Goal: Task Accomplishment & Management: Manage account settings

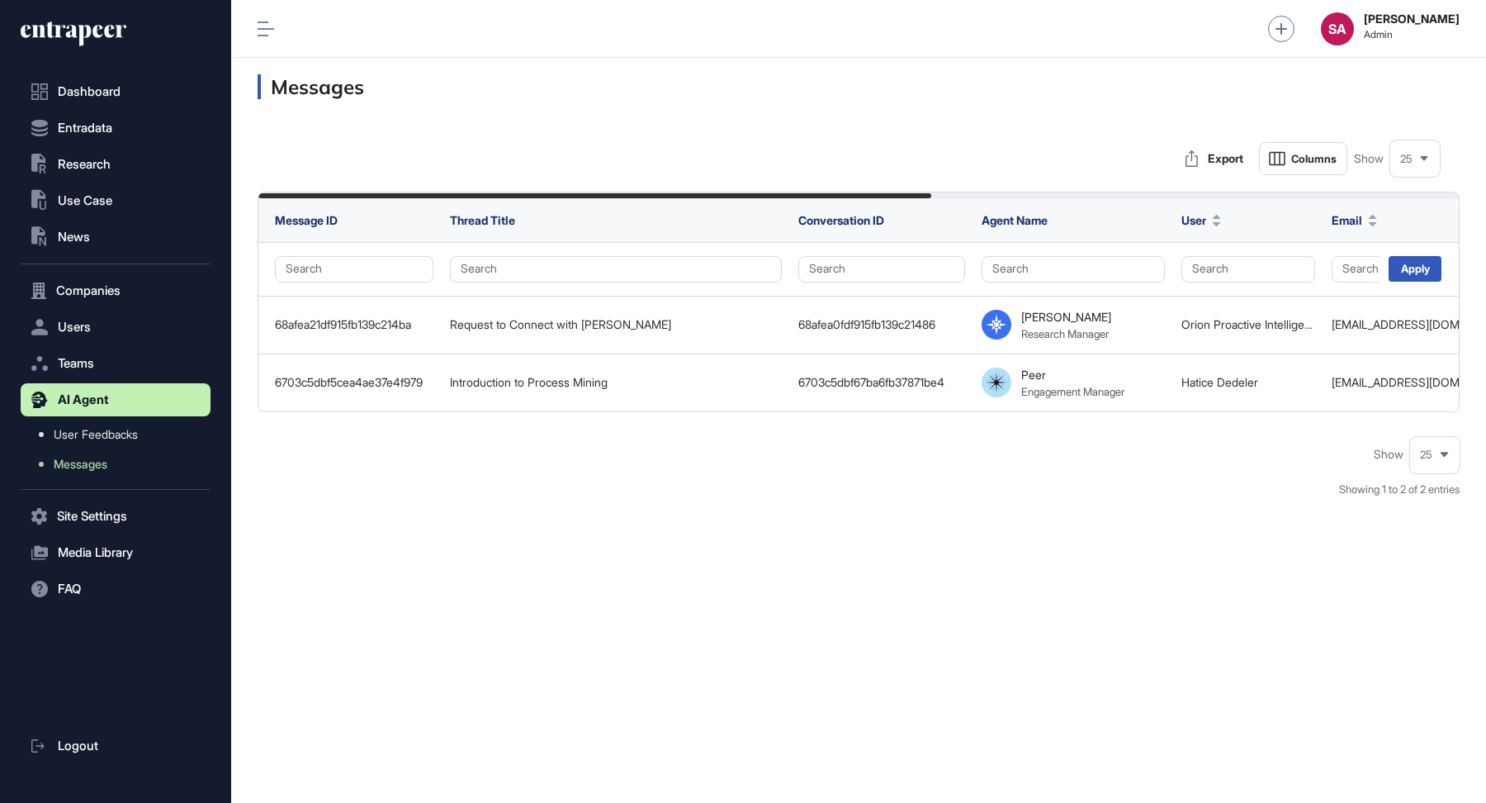
scroll to position [1, 1]
click at [945, 87] on h3 "Messages" at bounding box center [859, 86] width 1202 height 25
click at [79, 327] on span "Users" at bounding box center [74, 326] width 33 height 13
click at [88, 326] on span "Users" at bounding box center [74, 326] width 33 height 13
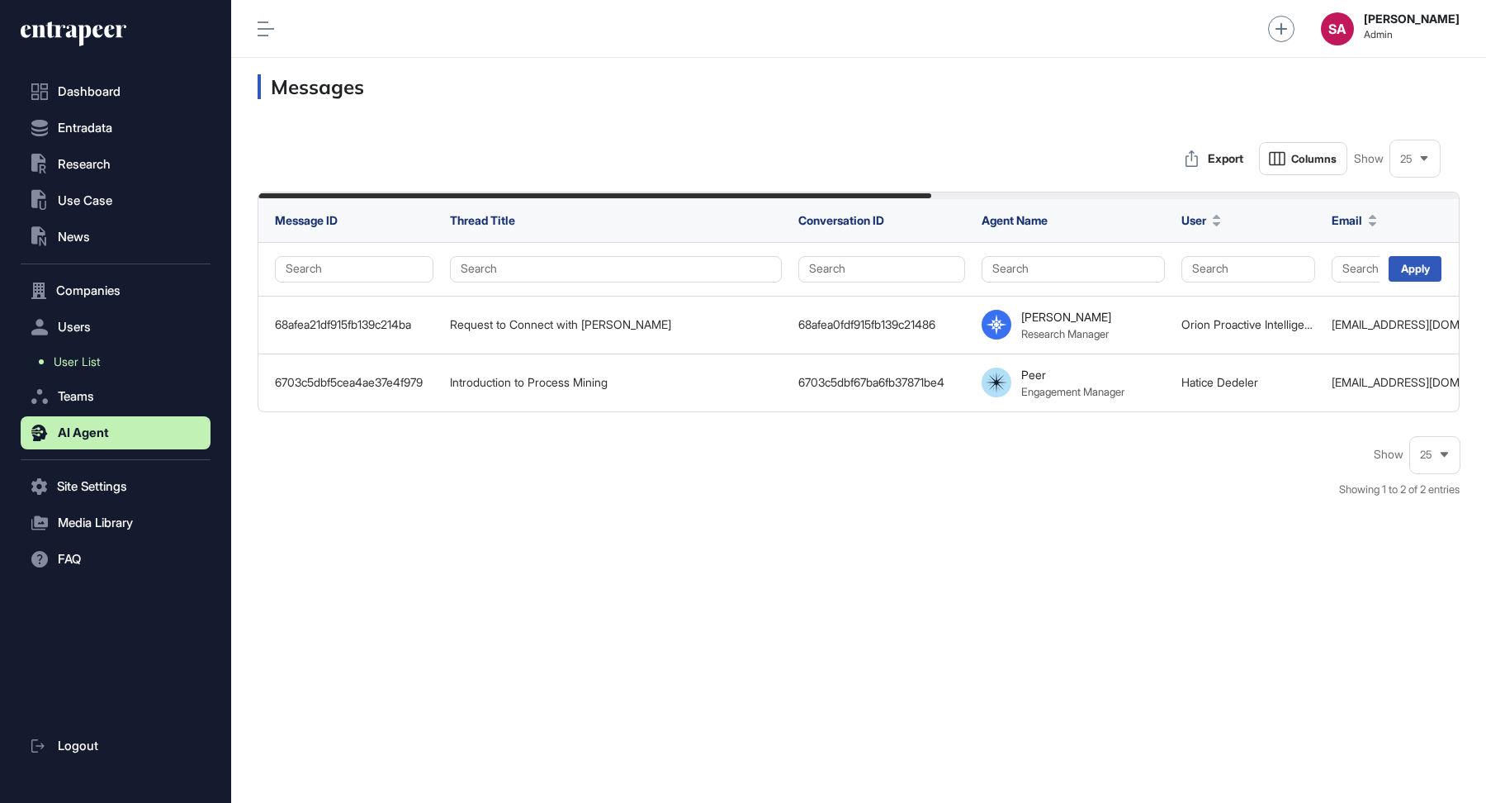
click at [72, 358] on span "User List" at bounding box center [77, 361] width 46 height 13
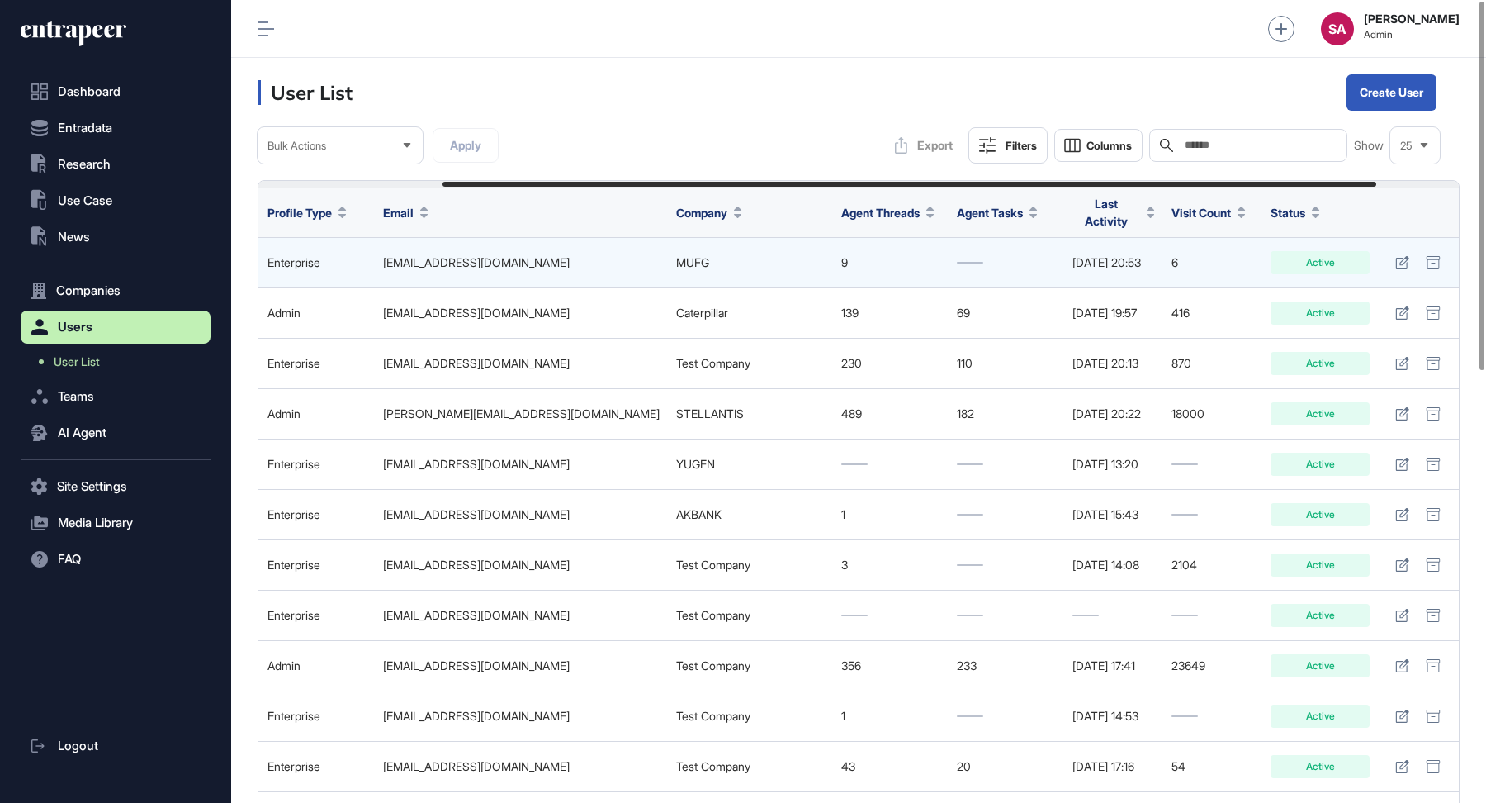
scroll to position [0, 345]
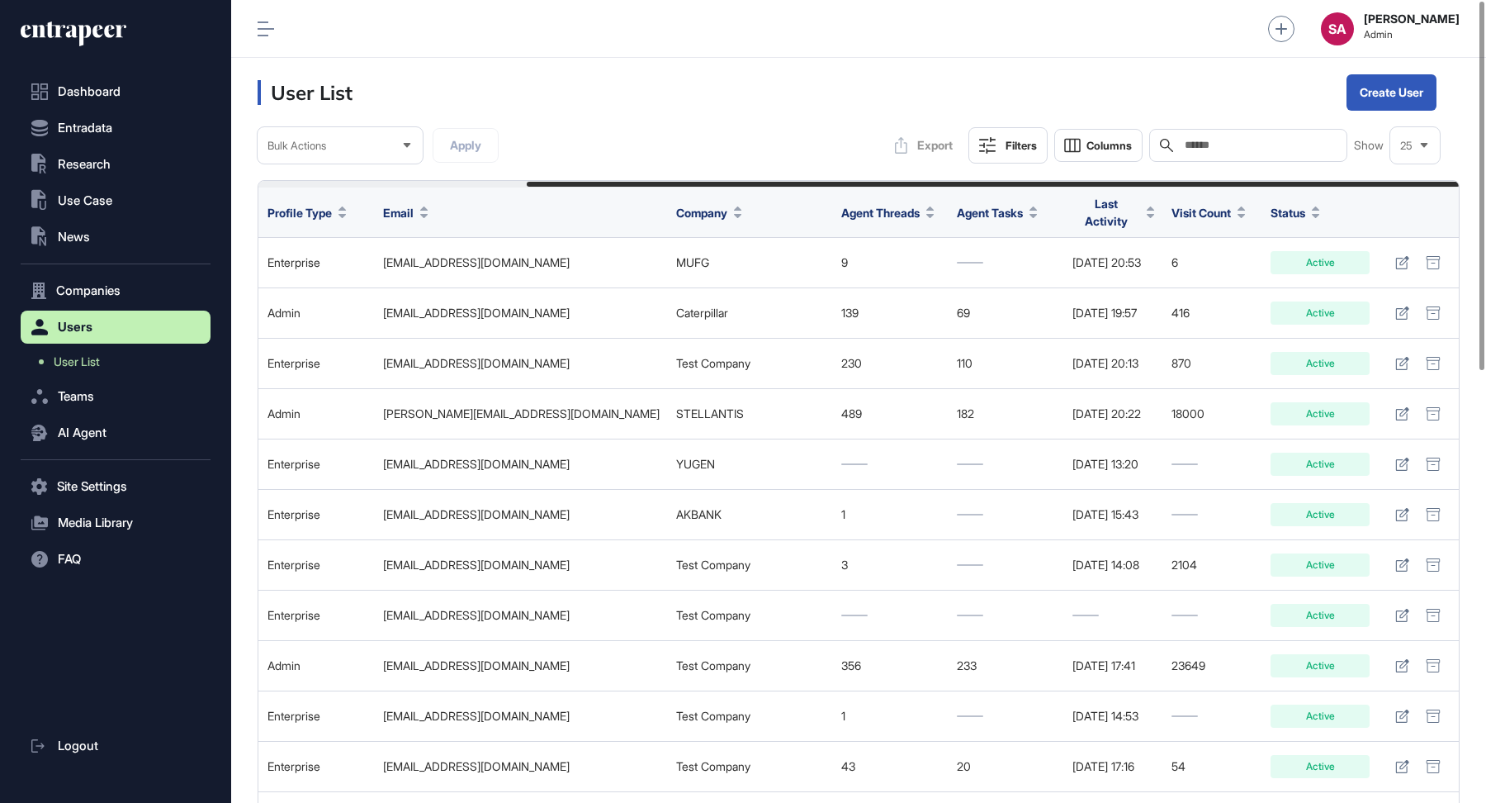
click at [1093, 201] on span "Last Activity" at bounding box center [1107, 212] width 68 height 35
click at [1102, 268] on div "Sort Descending" at bounding box center [1105, 278] width 102 height 24
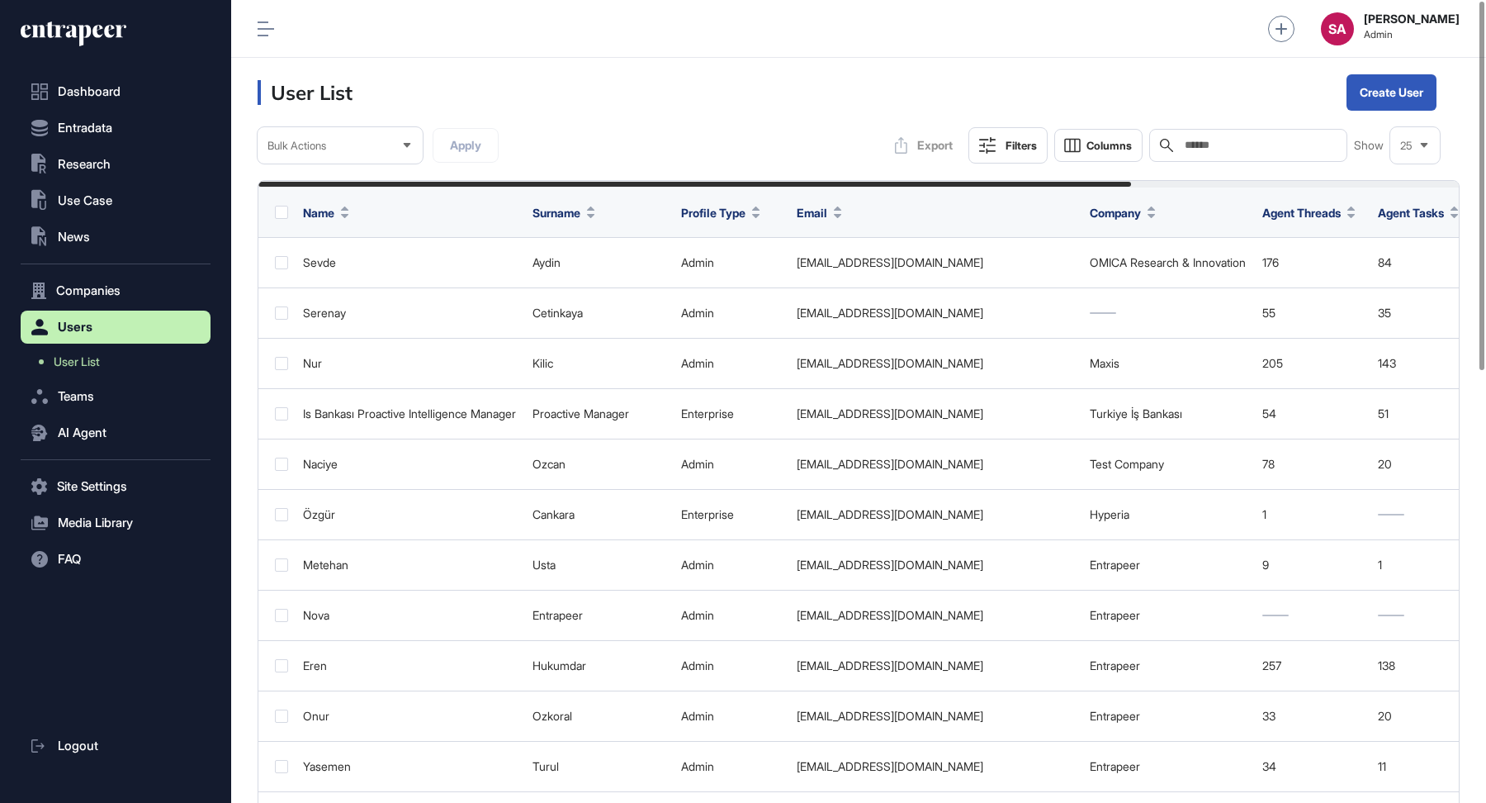
click at [1192, 142] on input "text" at bounding box center [1260, 145] width 154 height 13
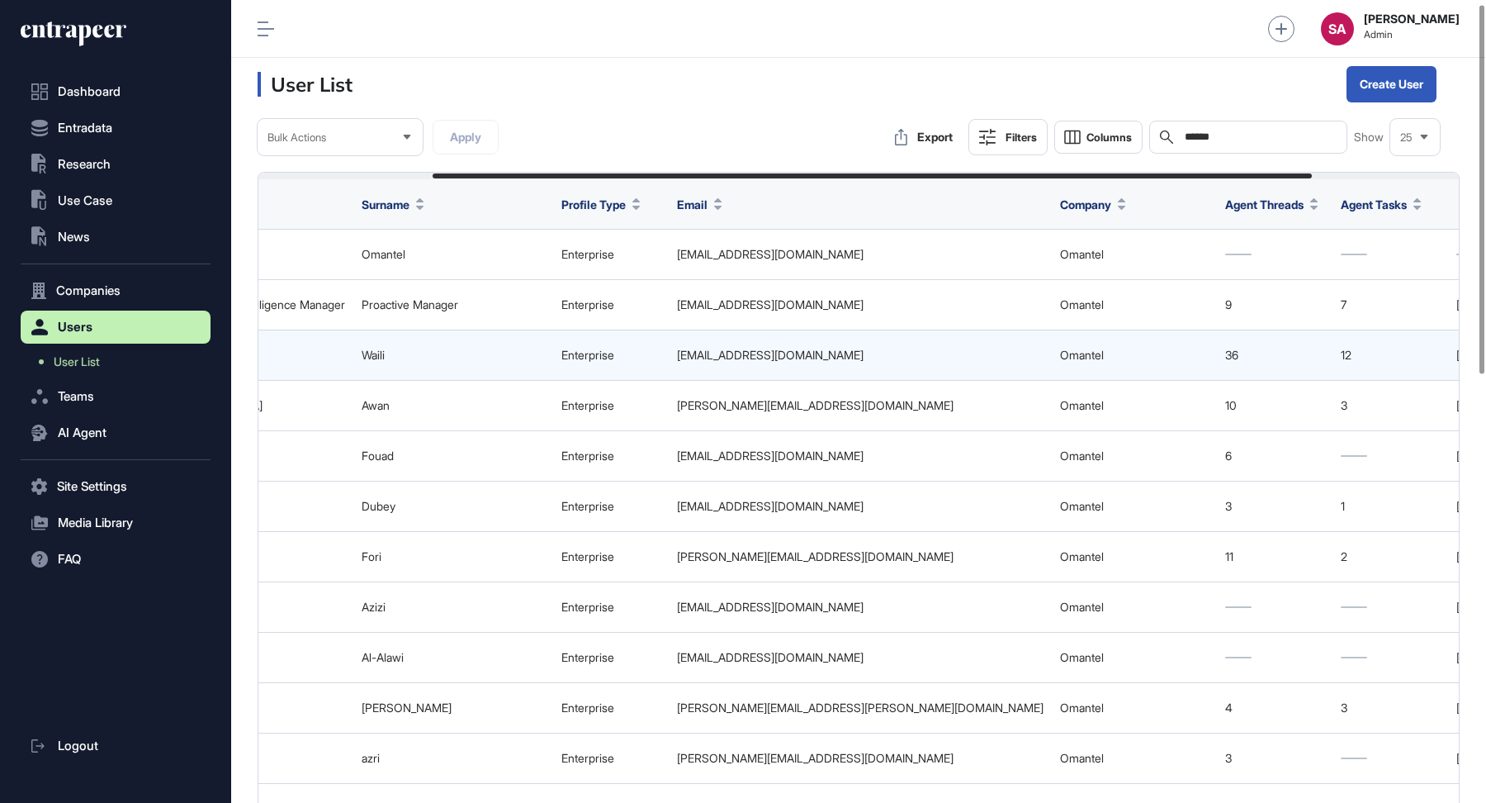
scroll to position [0, 260]
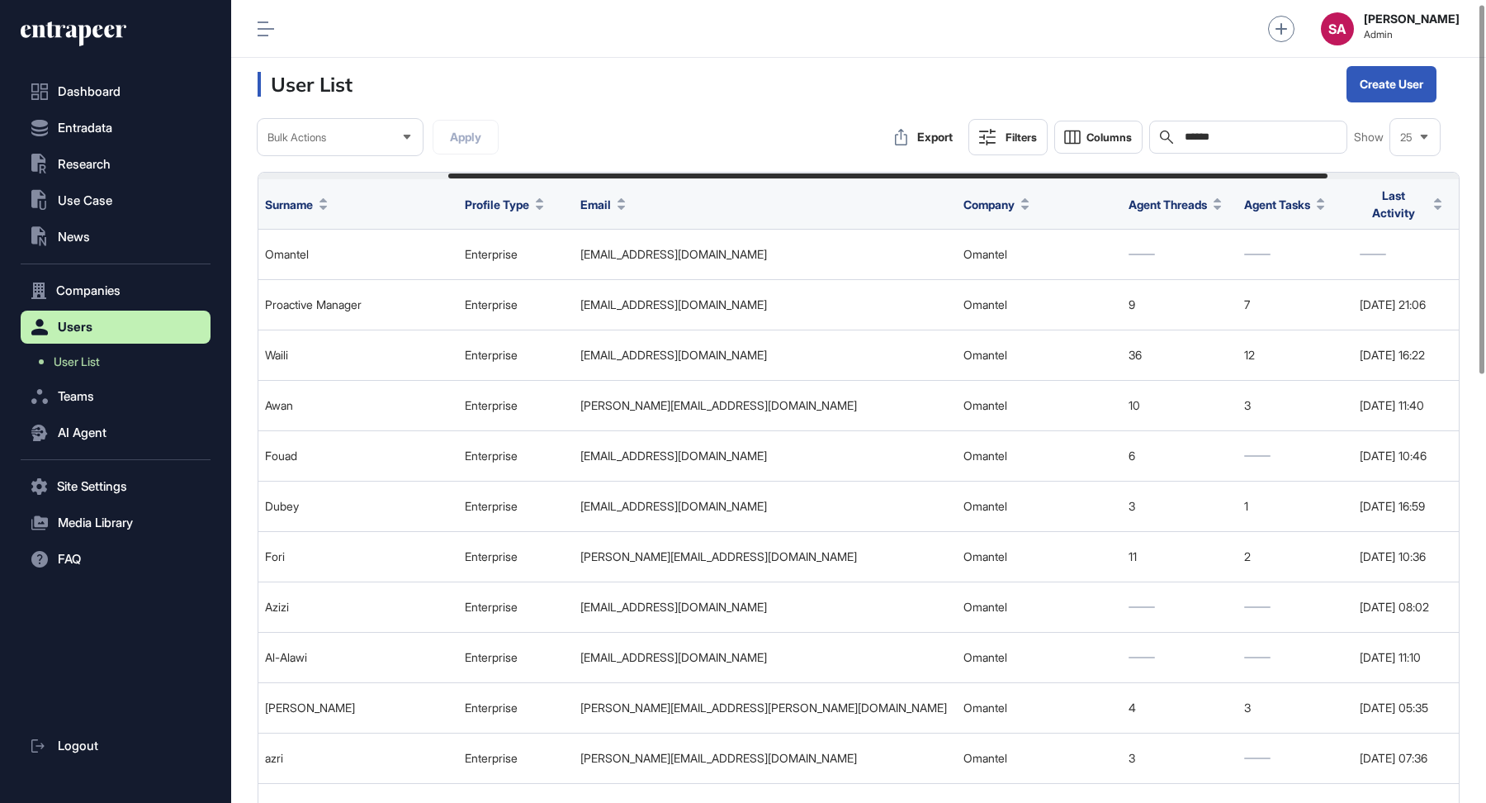
type input "******"
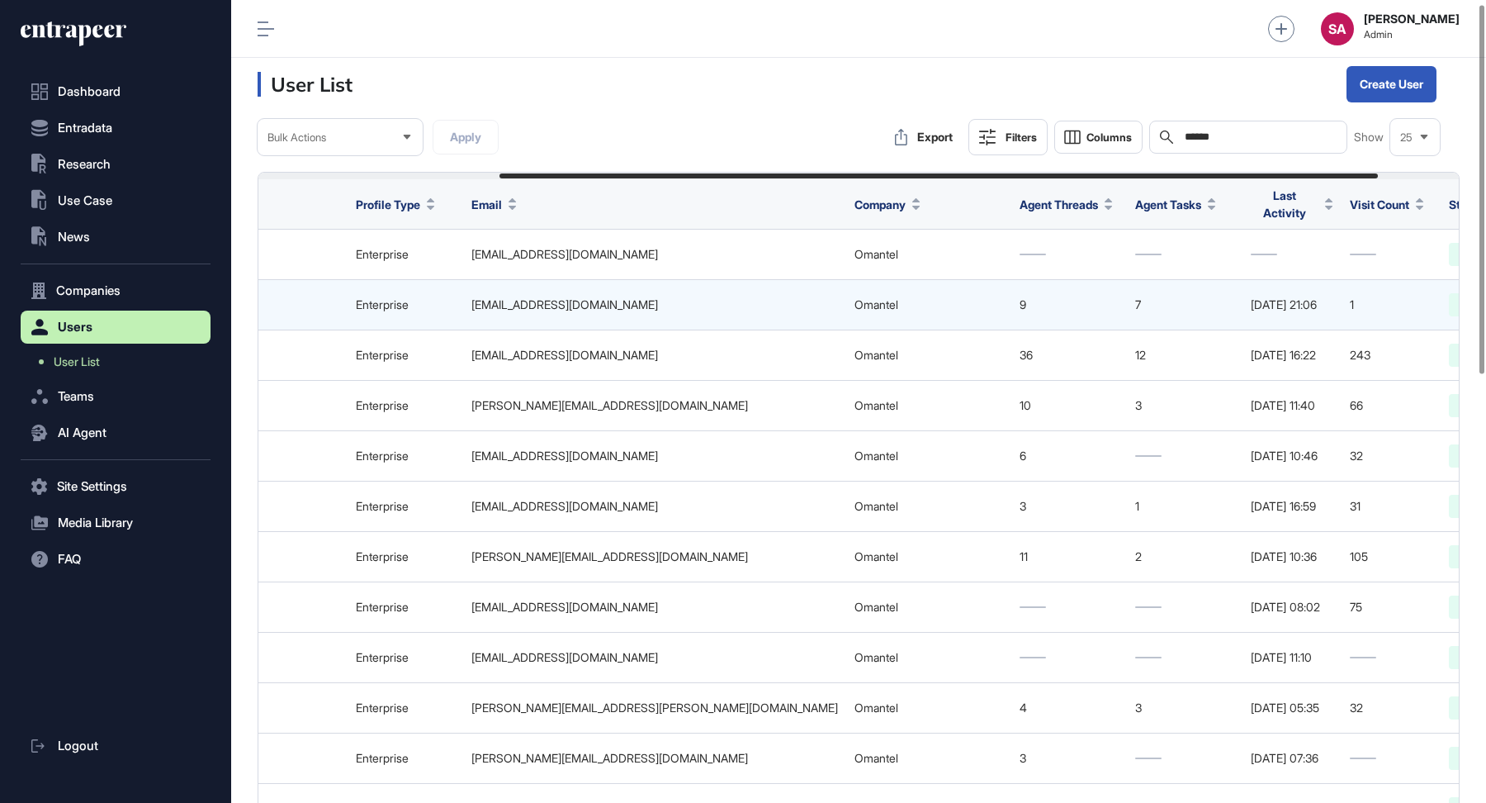
scroll to position [0, 441]
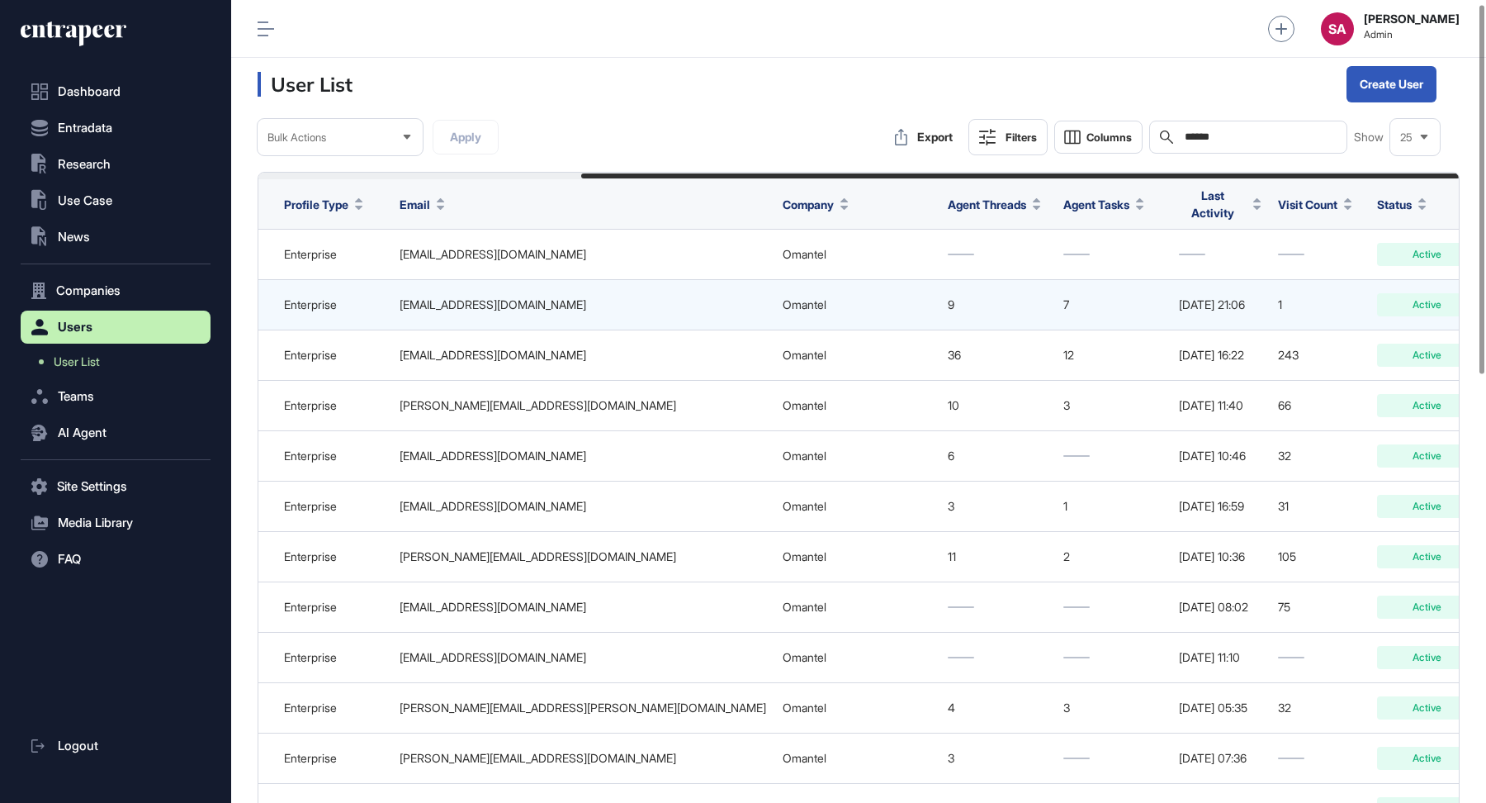
click at [1485, 304] on link at bounding box center [1509, 304] width 24 height 23
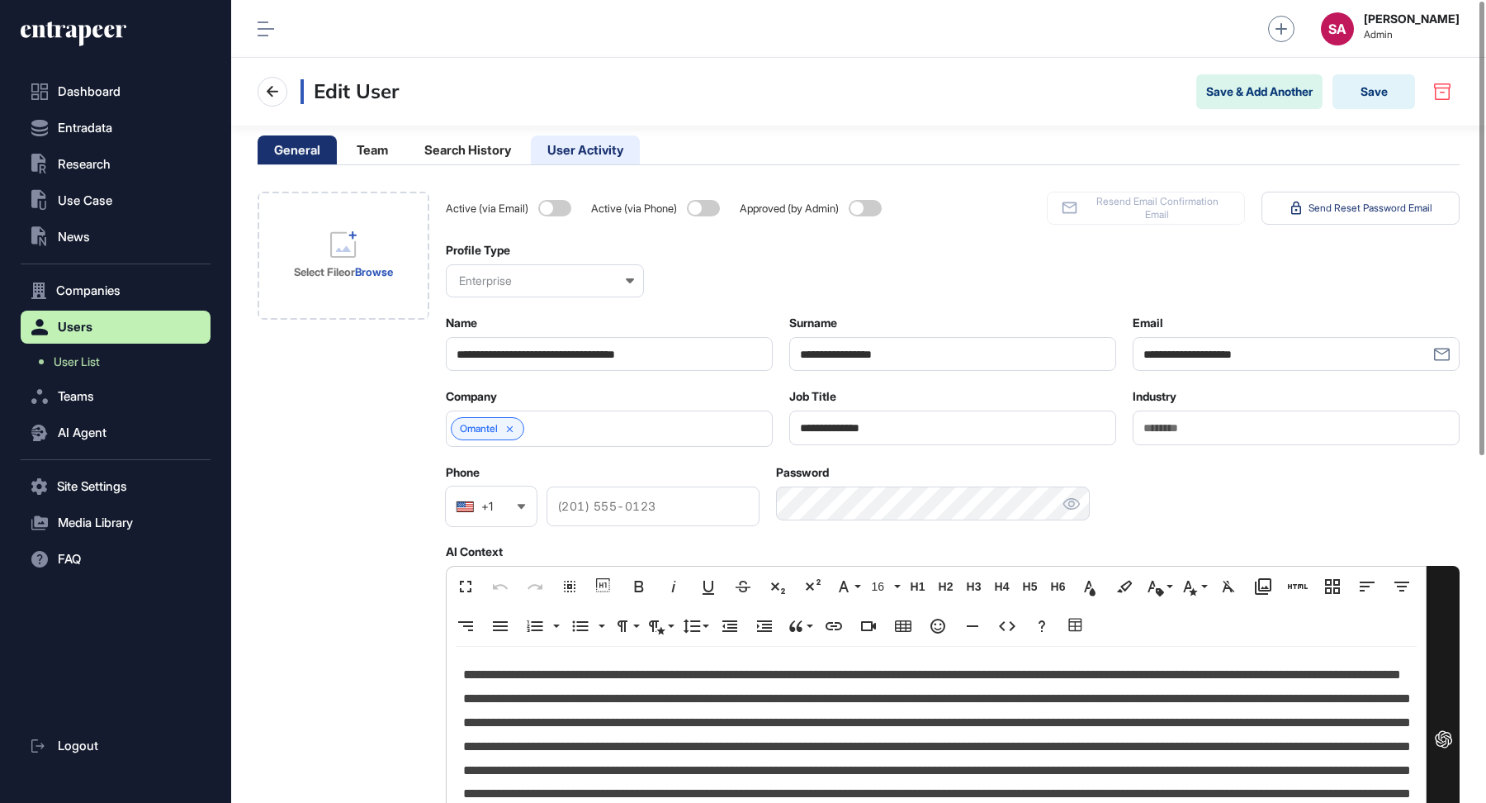
click at [606, 149] on li "User Activity" at bounding box center [585, 149] width 109 height 29
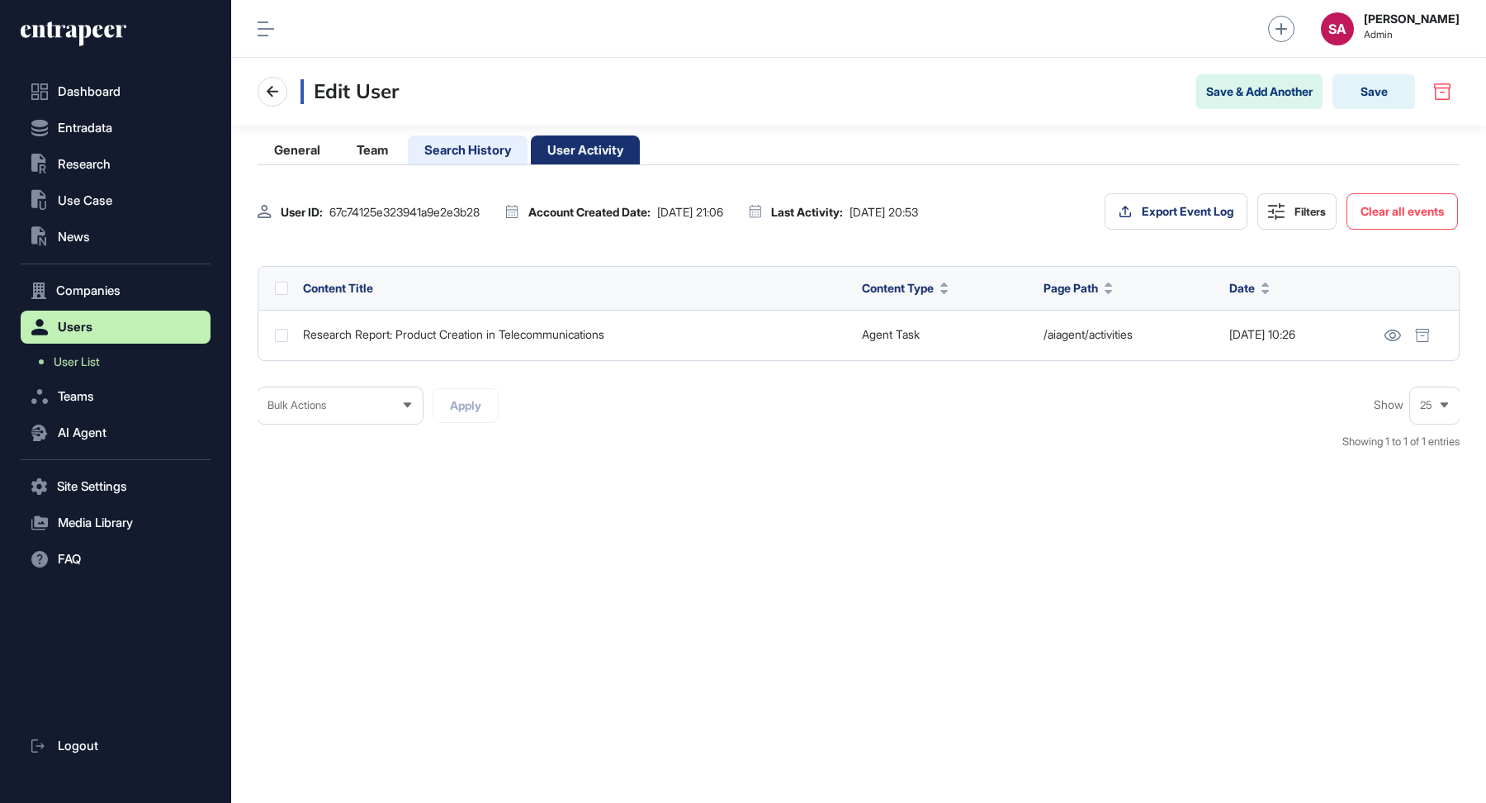
click at [499, 152] on li "Search History" at bounding box center [468, 149] width 120 height 29
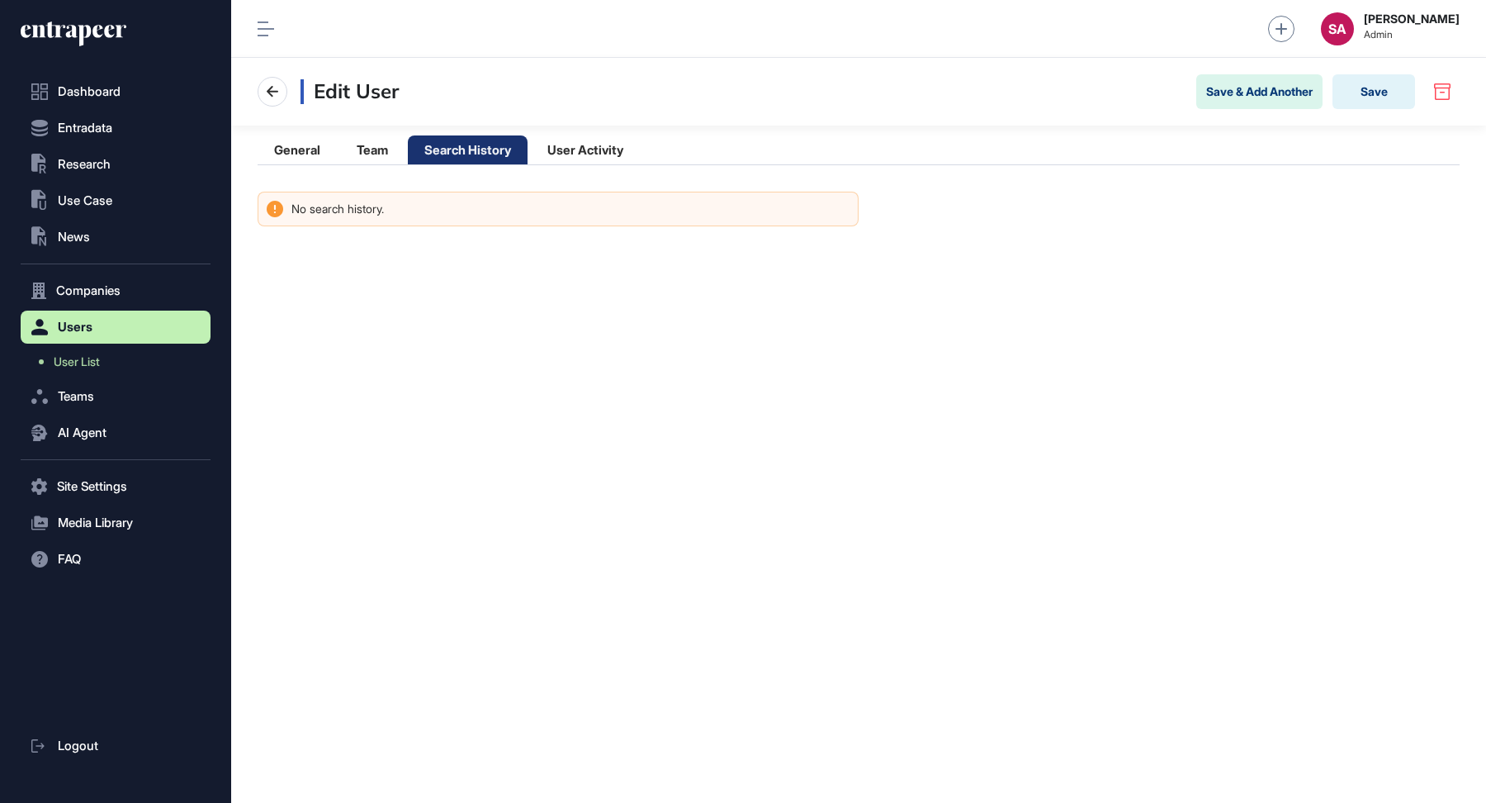
click at [362, 130] on main "General Team Search History User Activity No search history." at bounding box center [858, 176] width 1255 height 101
click at [369, 145] on li "Team" at bounding box center [372, 149] width 64 height 29
click at [291, 144] on li "General" at bounding box center [297, 149] width 79 height 29
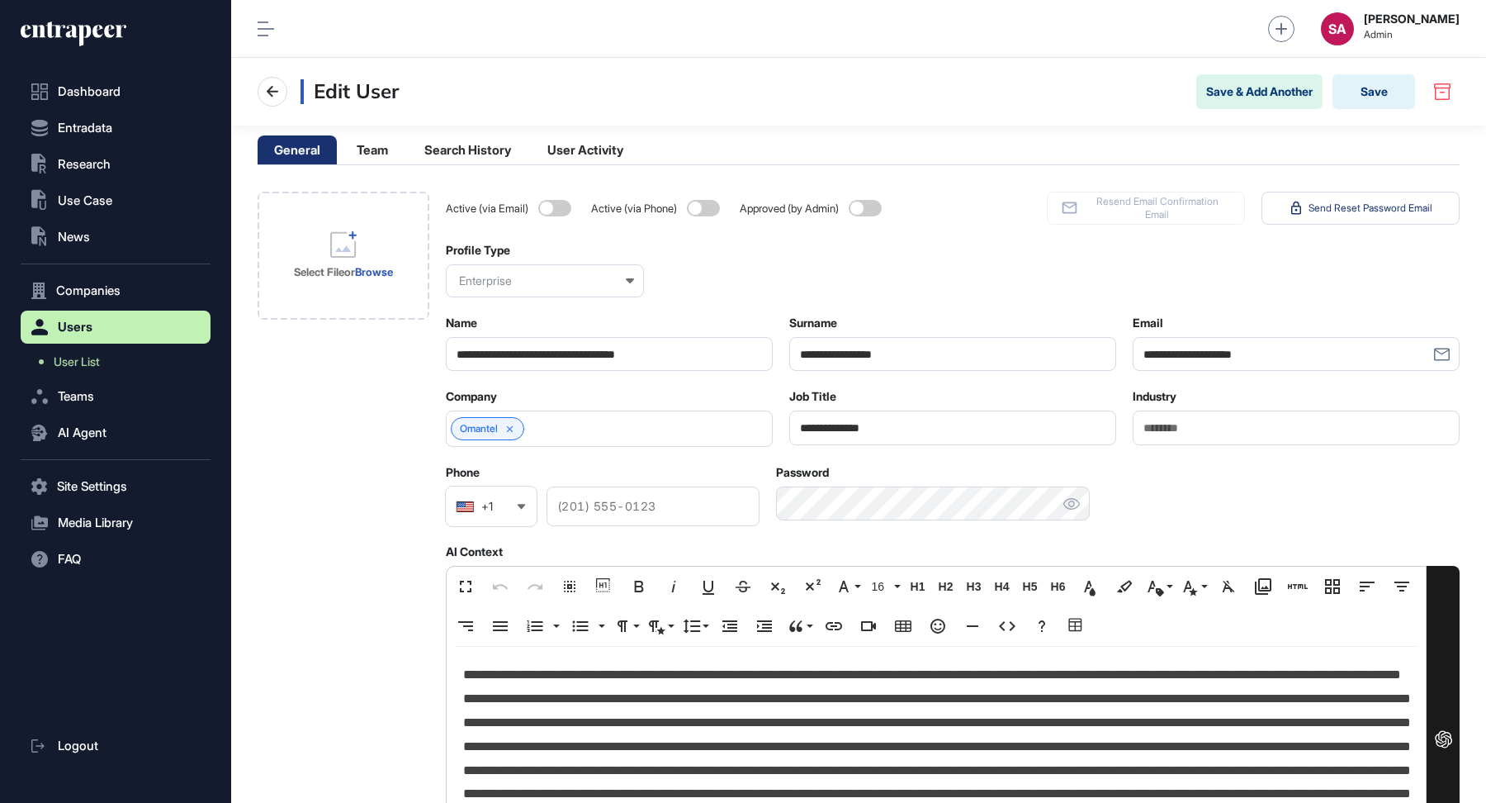
click at [88, 48] on div "Dashboard Entradata .st0{fill:currentColor} Research .st0{fill:currentColor} Us…" at bounding box center [116, 410] width 190 height 787
click at [88, 45] on icon at bounding box center [74, 34] width 106 height 26
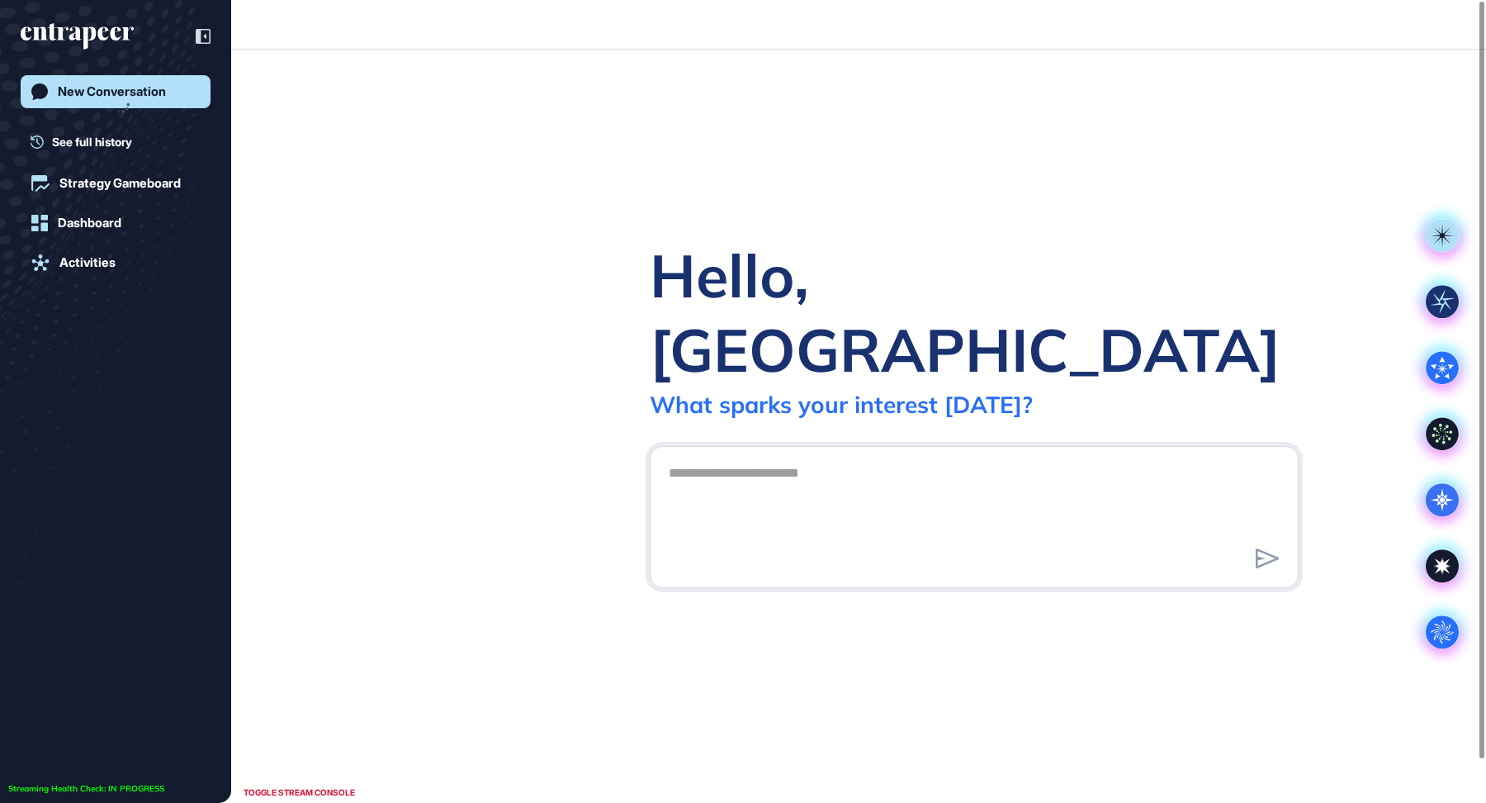
scroll to position [1, 1]
